Goal: Information Seeking & Learning: Compare options

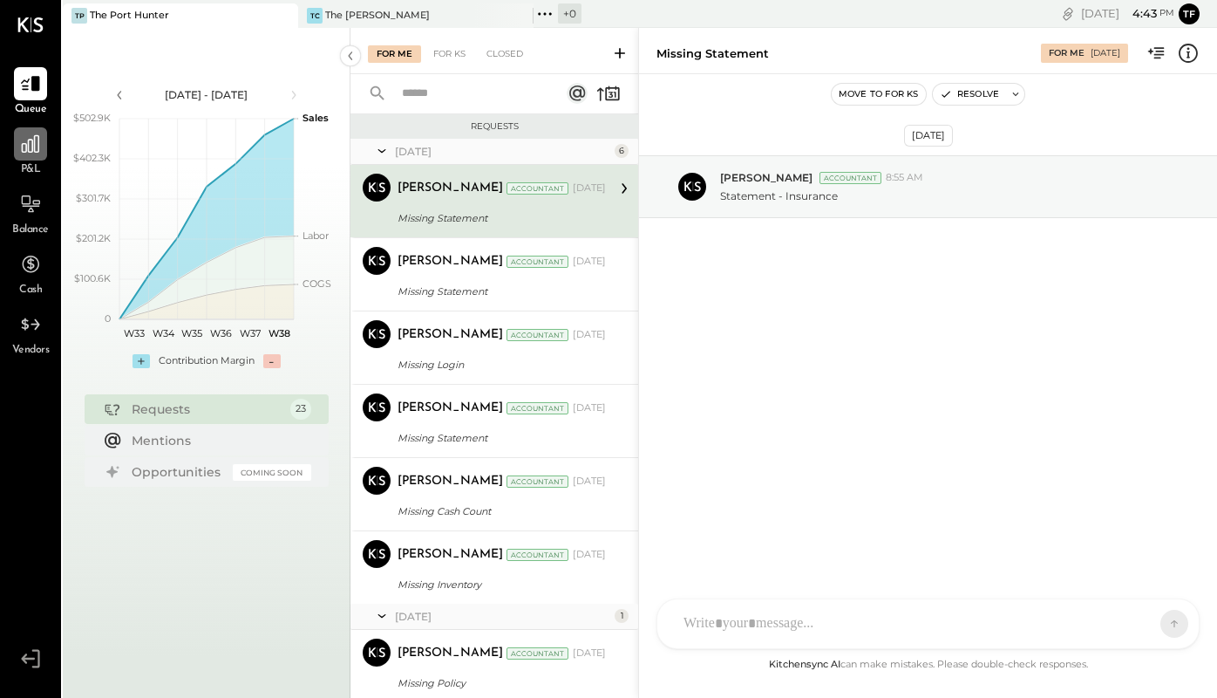
click at [28, 153] on icon at bounding box center [30, 144] width 23 height 23
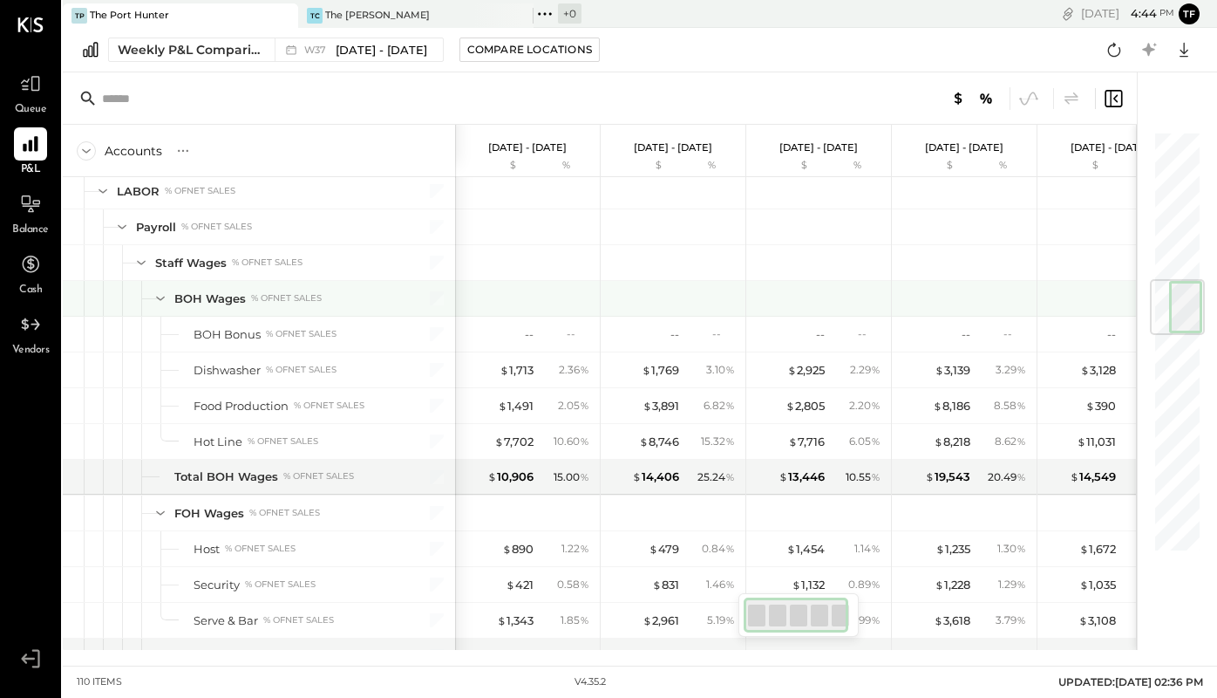
scroll to position [1257, 0]
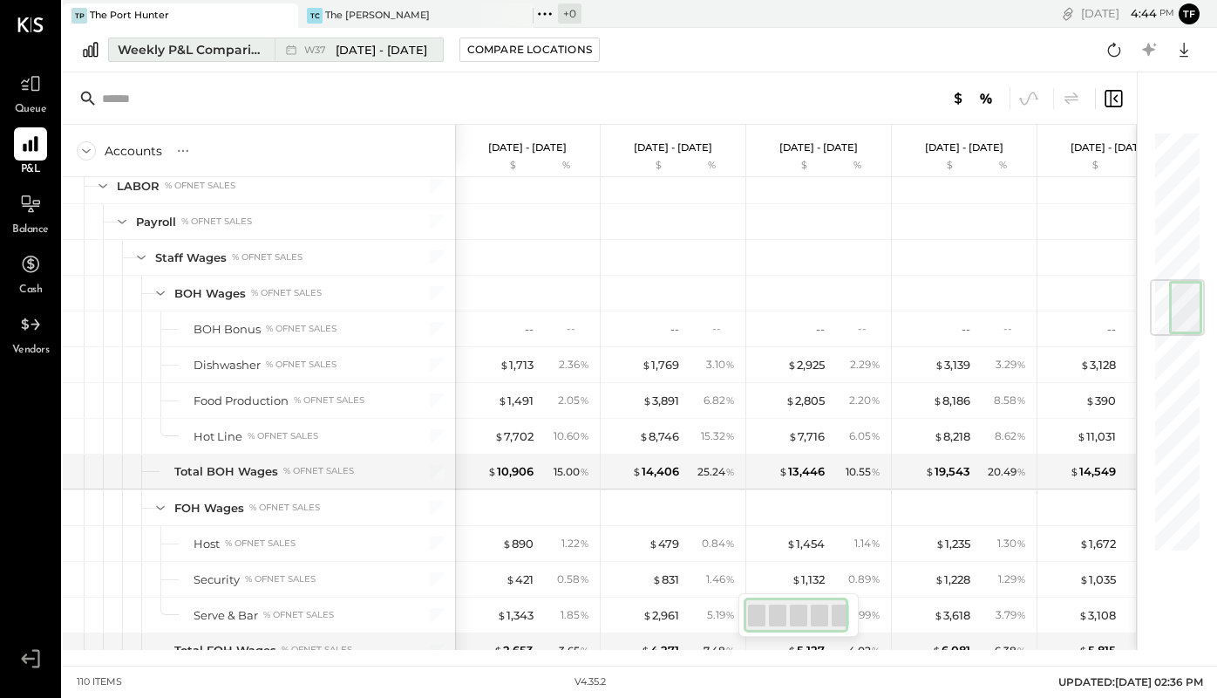
click at [392, 50] on span "[DATE] - [DATE]" at bounding box center [382, 50] width 92 height 17
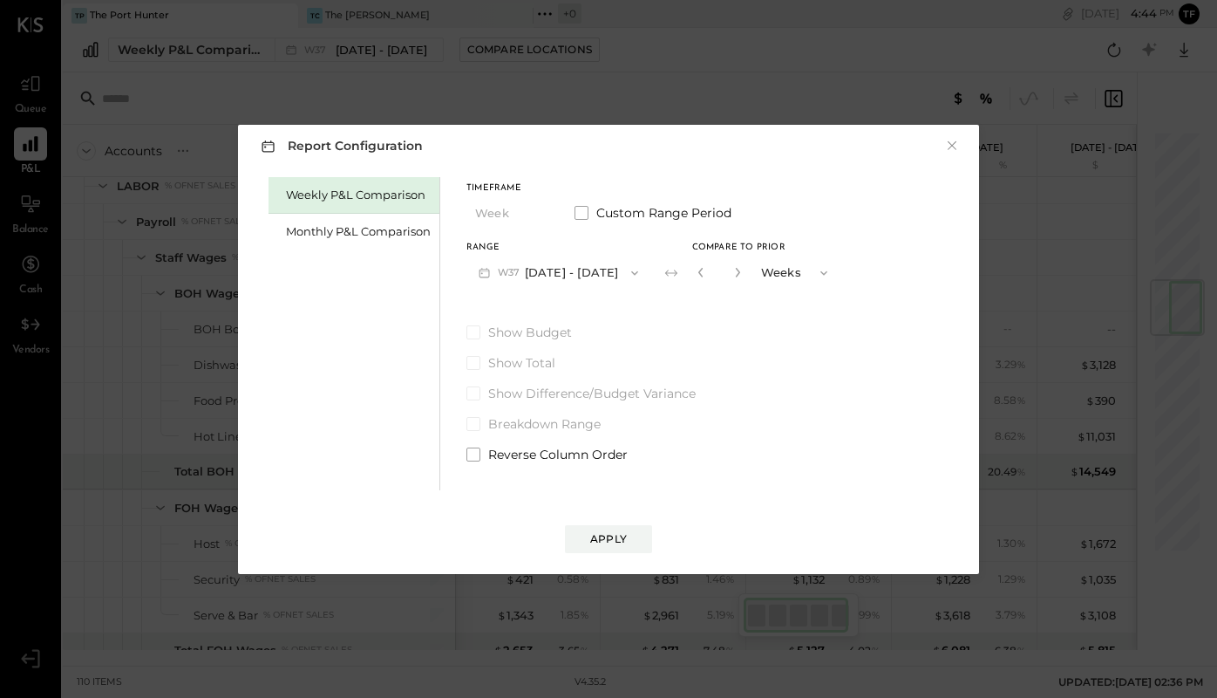
click at [619, 271] on span "button" at bounding box center [630, 273] width 23 height 14
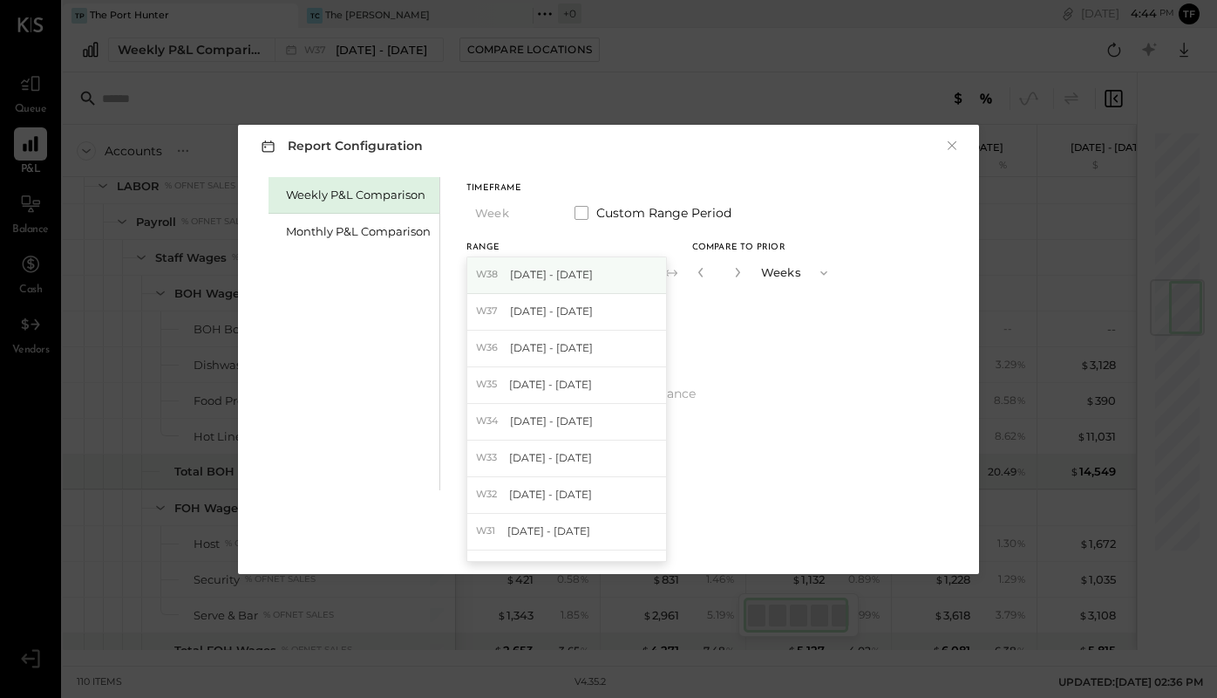
click at [615, 275] on div "W38 [DATE] - [DATE]" at bounding box center [566, 275] width 199 height 37
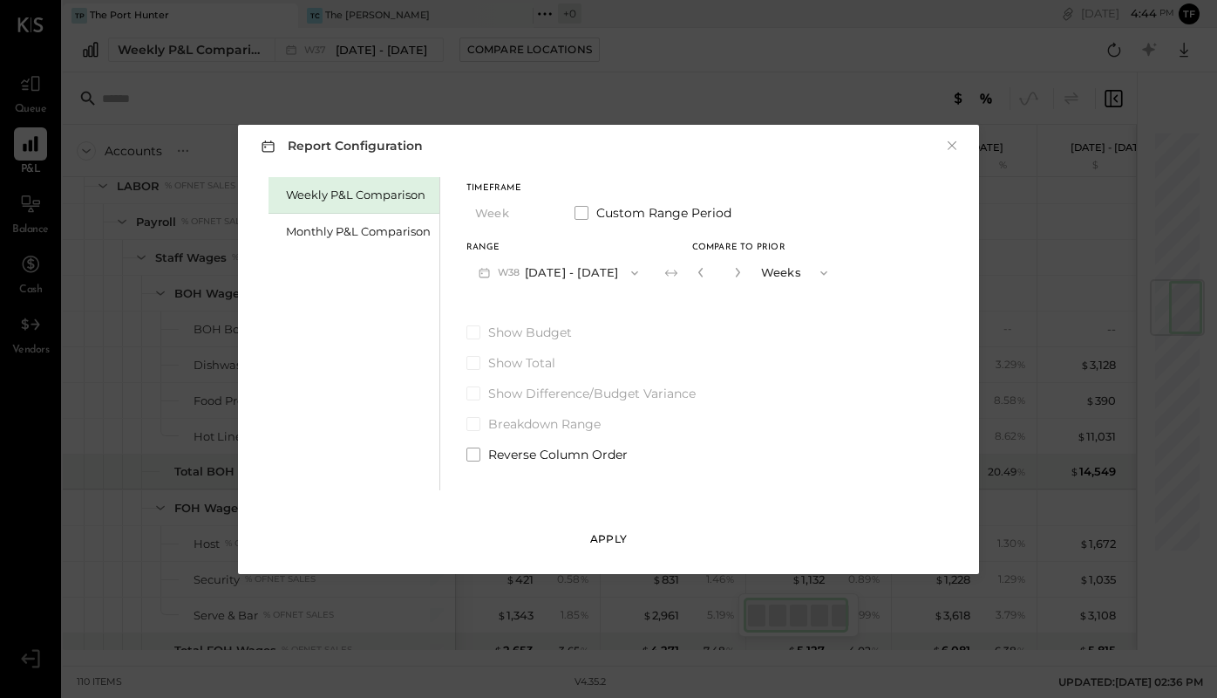
click at [603, 542] on div "Apply" at bounding box center [608, 538] width 37 height 15
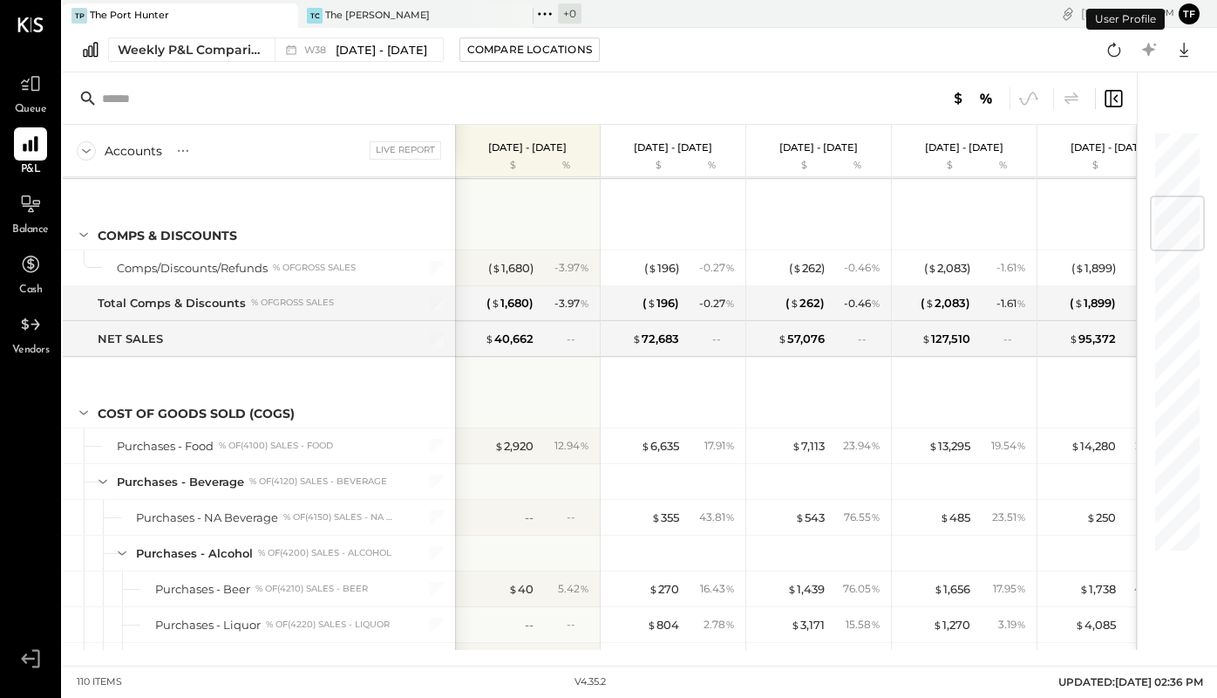
scroll to position [613, 0]
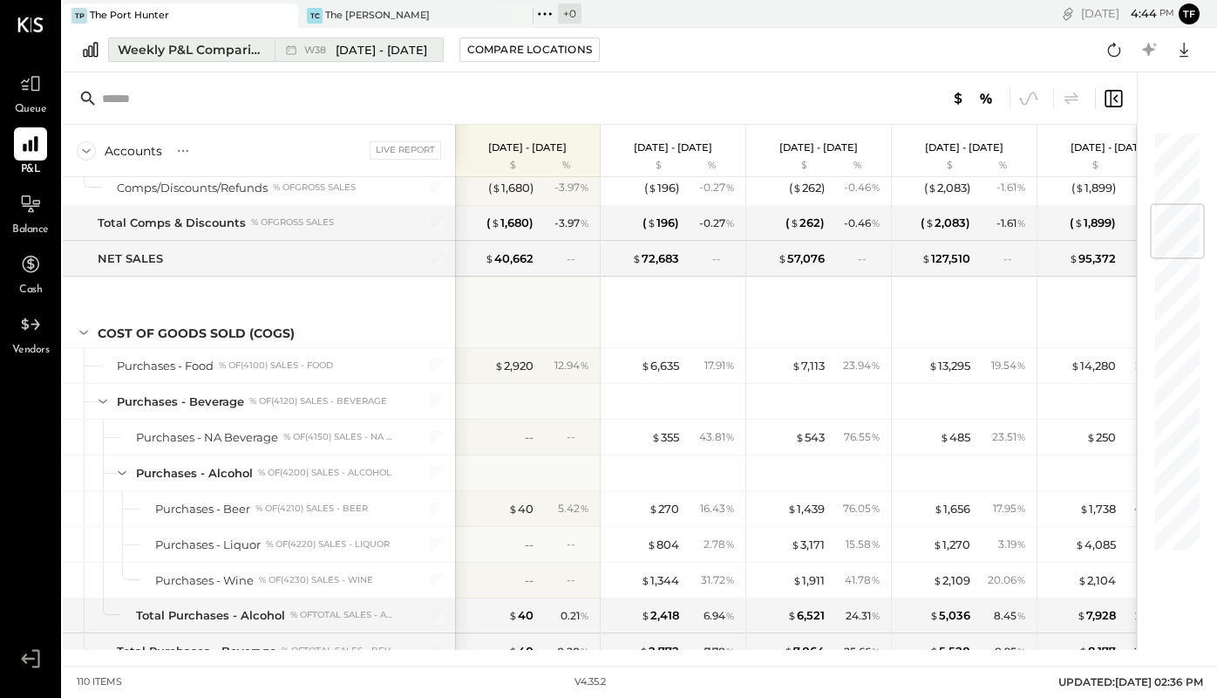
click at [230, 48] on div "Weekly P&L Comparison" at bounding box center [191, 49] width 147 height 17
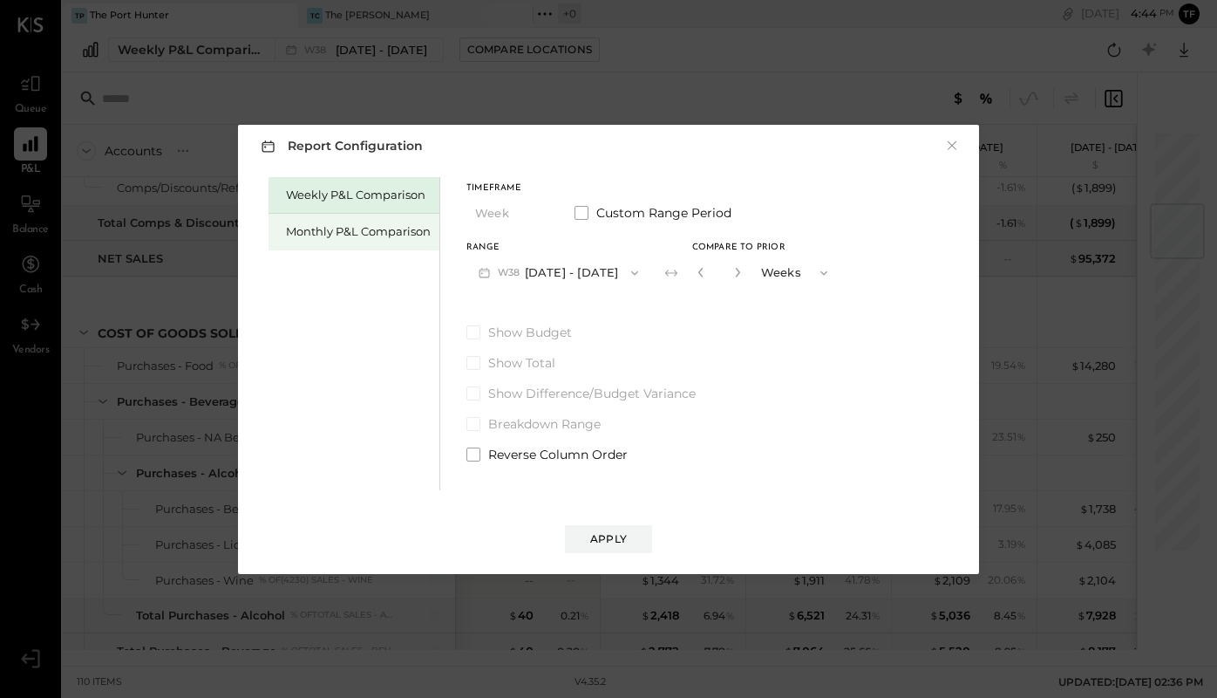
click at [378, 224] on div "Monthly P&L Comparison" at bounding box center [358, 231] width 145 height 17
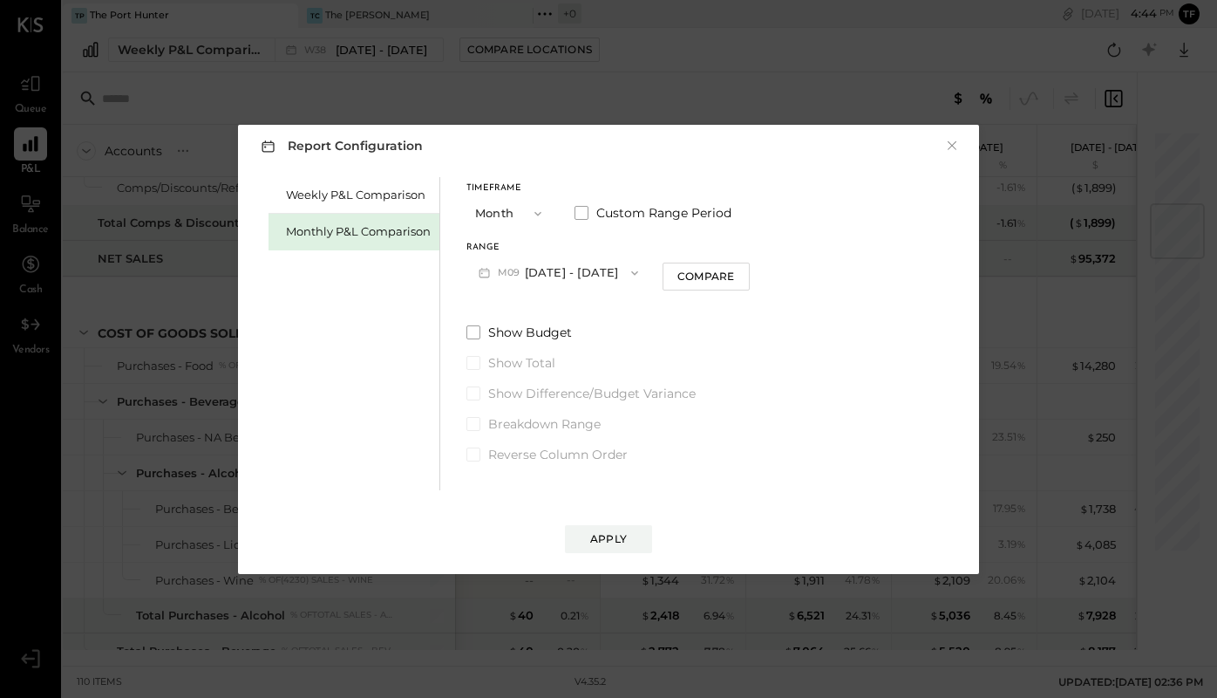
click at [544, 222] on button "Month" at bounding box center [510, 213] width 87 height 32
click at [527, 305] on div "Year" at bounding box center [509, 306] width 85 height 31
click at [636, 540] on button "Apply" at bounding box center [608, 539] width 87 height 28
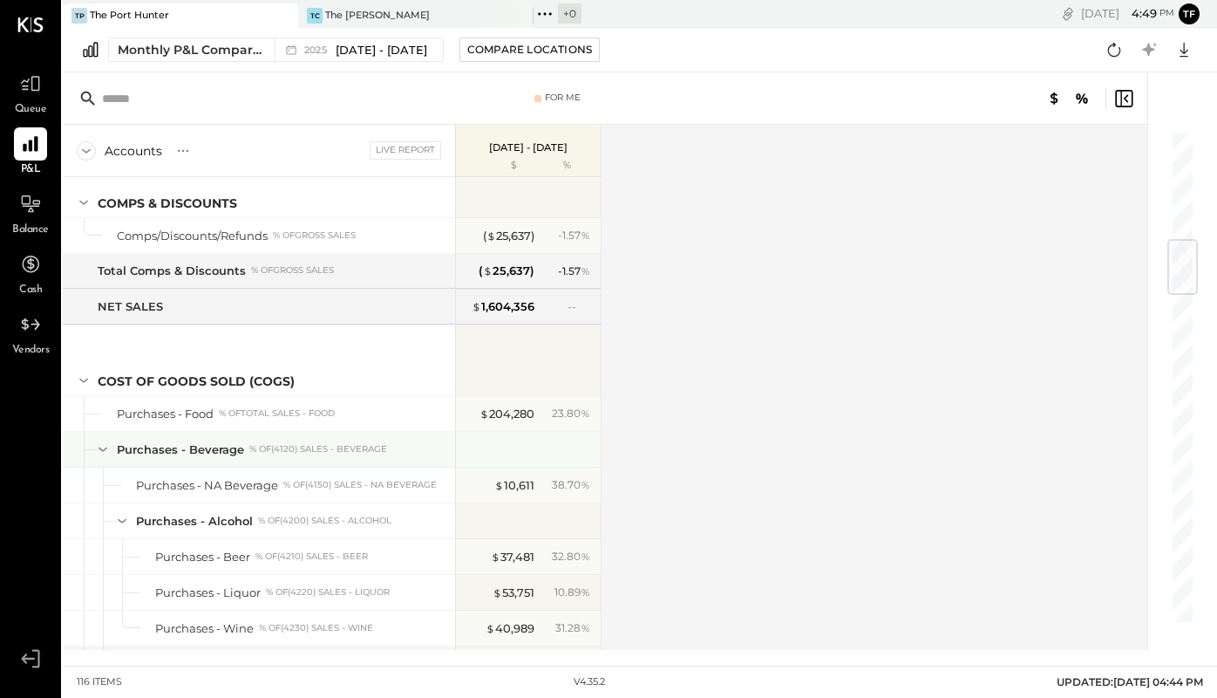
scroll to position [913, 0]
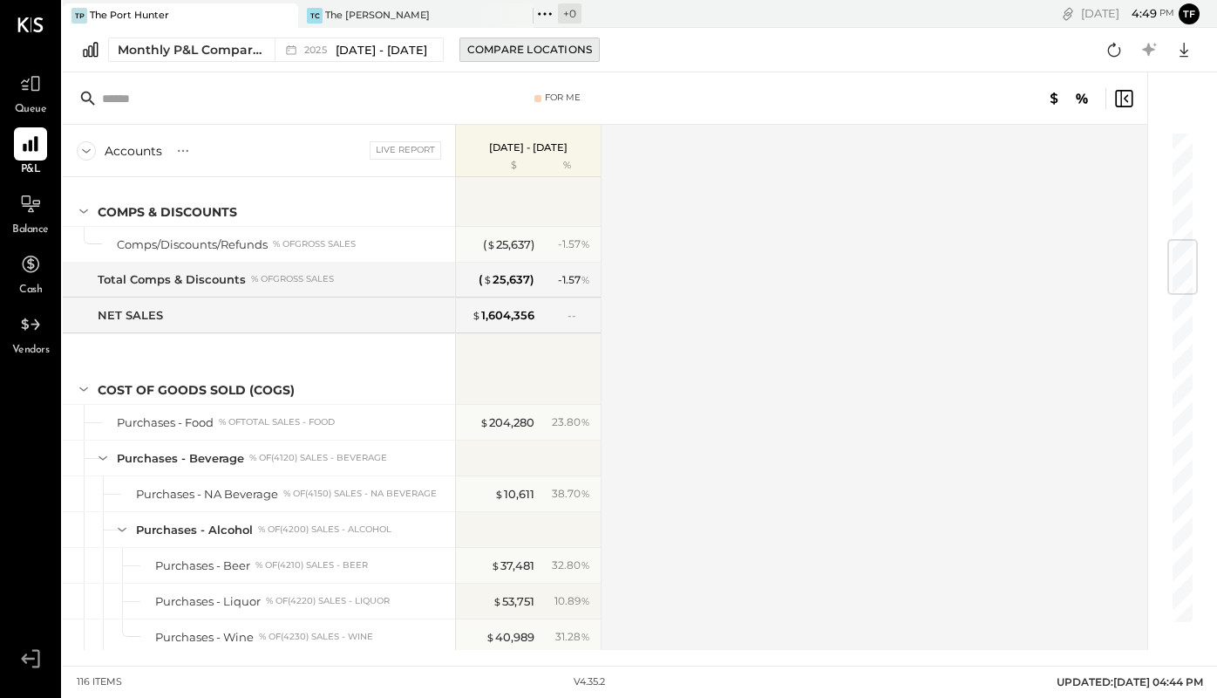
click at [517, 54] on div "Compare Locations" at bounding box center [529, 49] width 125 height 15
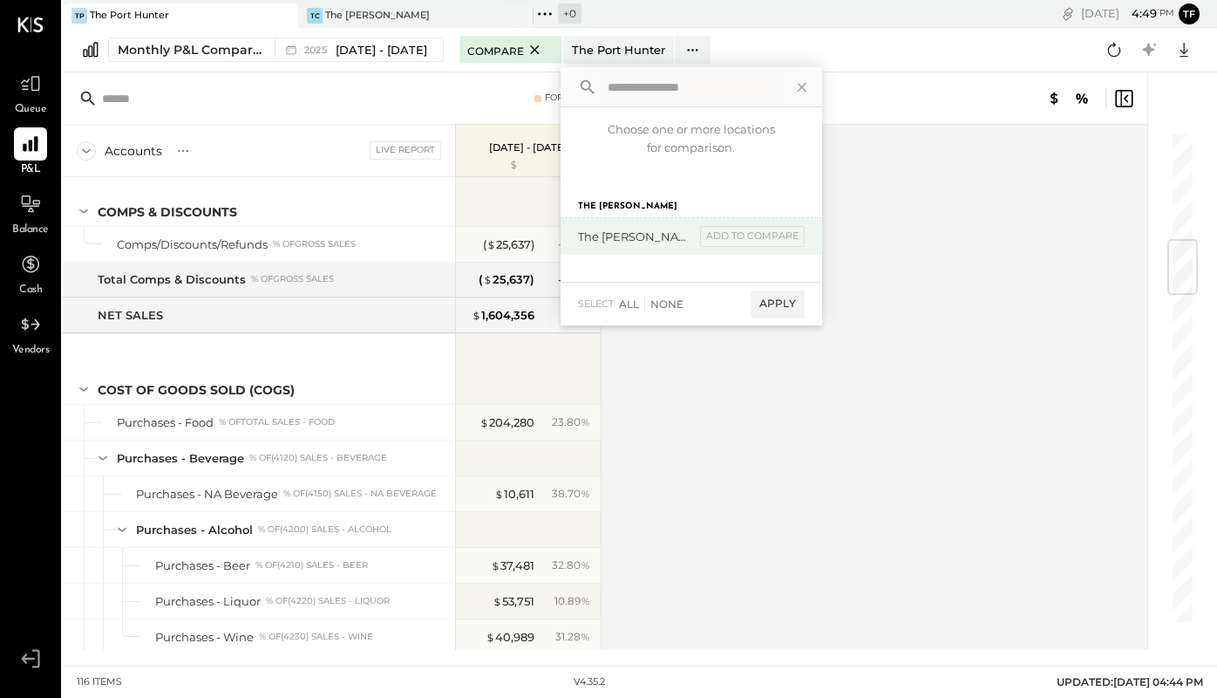
click at [658, 243] on div "The [PERSON_NAME]" at bounding box center [636, 236] width 117 height 17
click at [763, 235] on div "add to compare" at bounding box center [752, 236] width 105 height 21
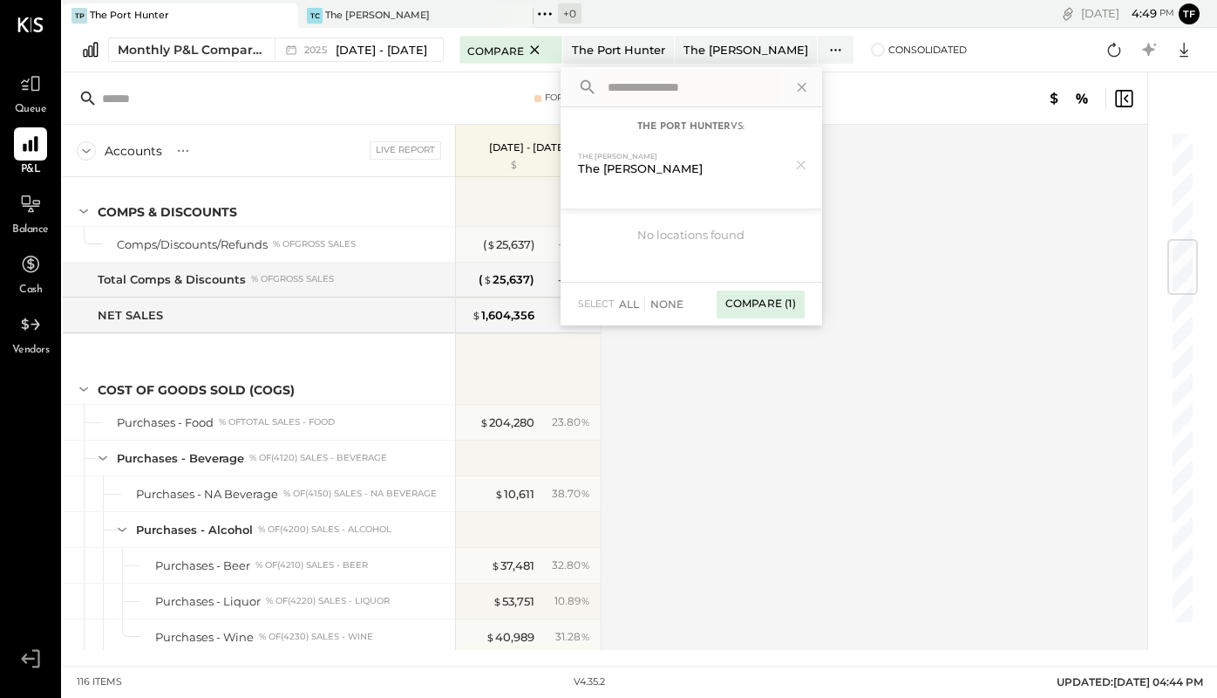
click at [773, 309] on div "Compare (1)" at bounding box center [761, 304] width 88 height 28
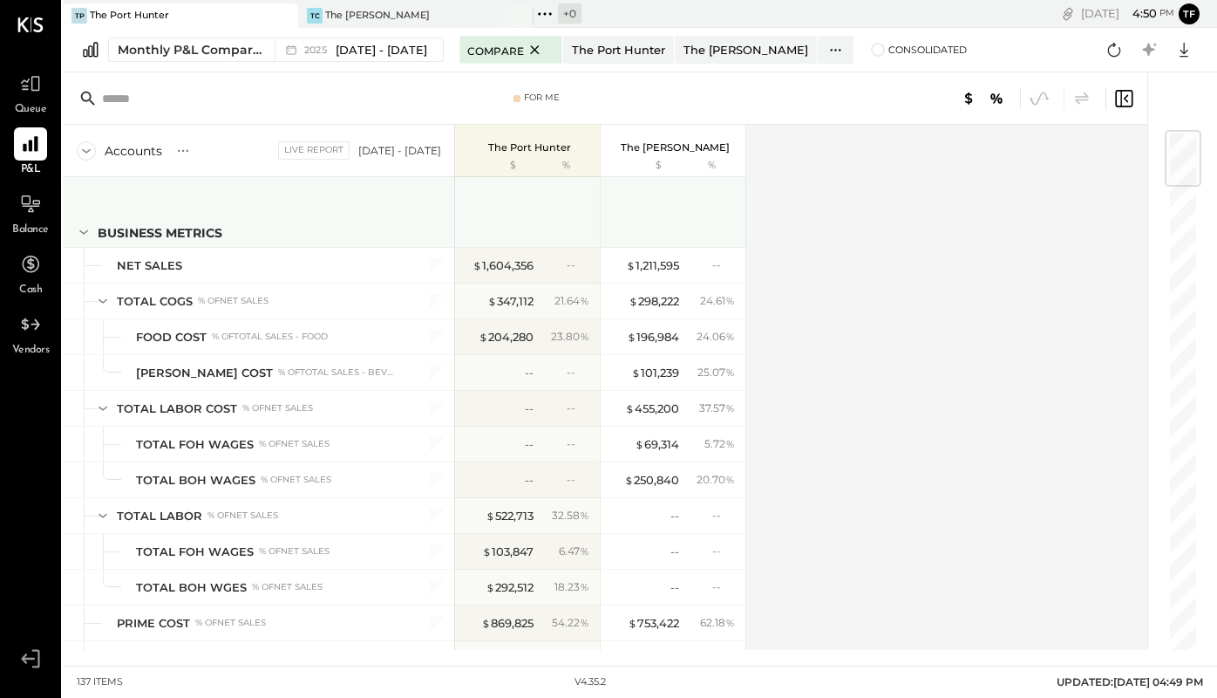
click at [81, 232] on icon at bounding box center [83, 232] width 9 height 4
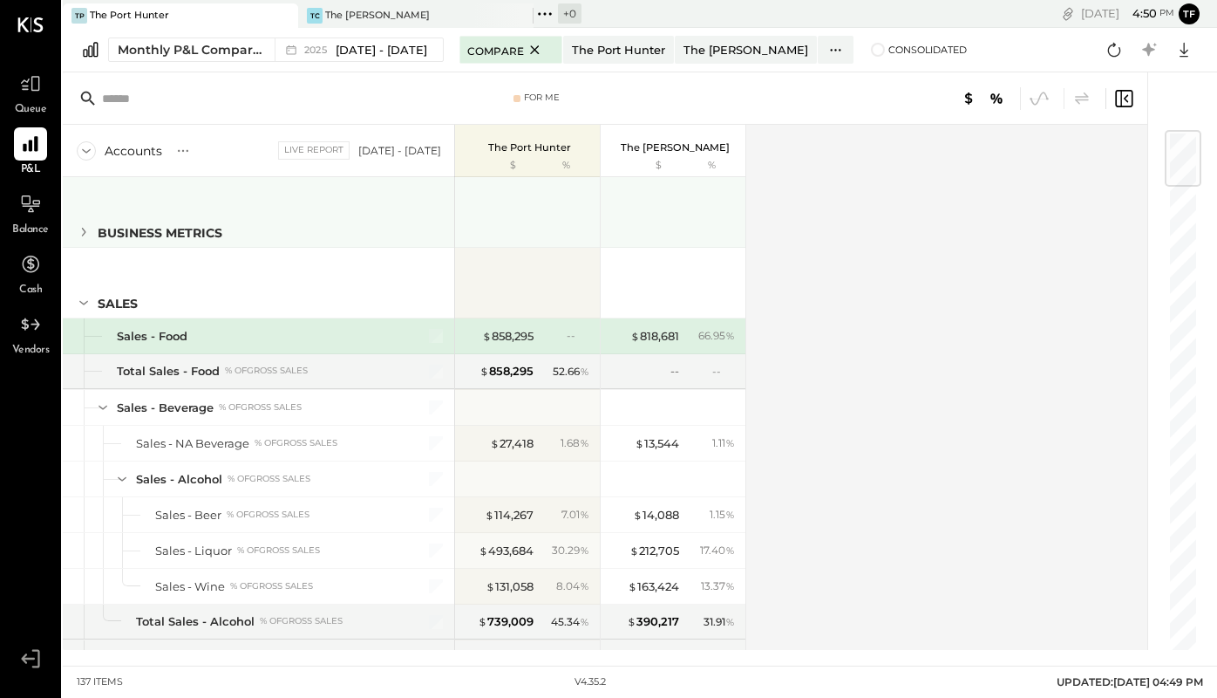
click at [81, 232] on icon at bounding box center [83, 231] width 19 height 19
